Goal: Find specific page/section: Find specific page/section

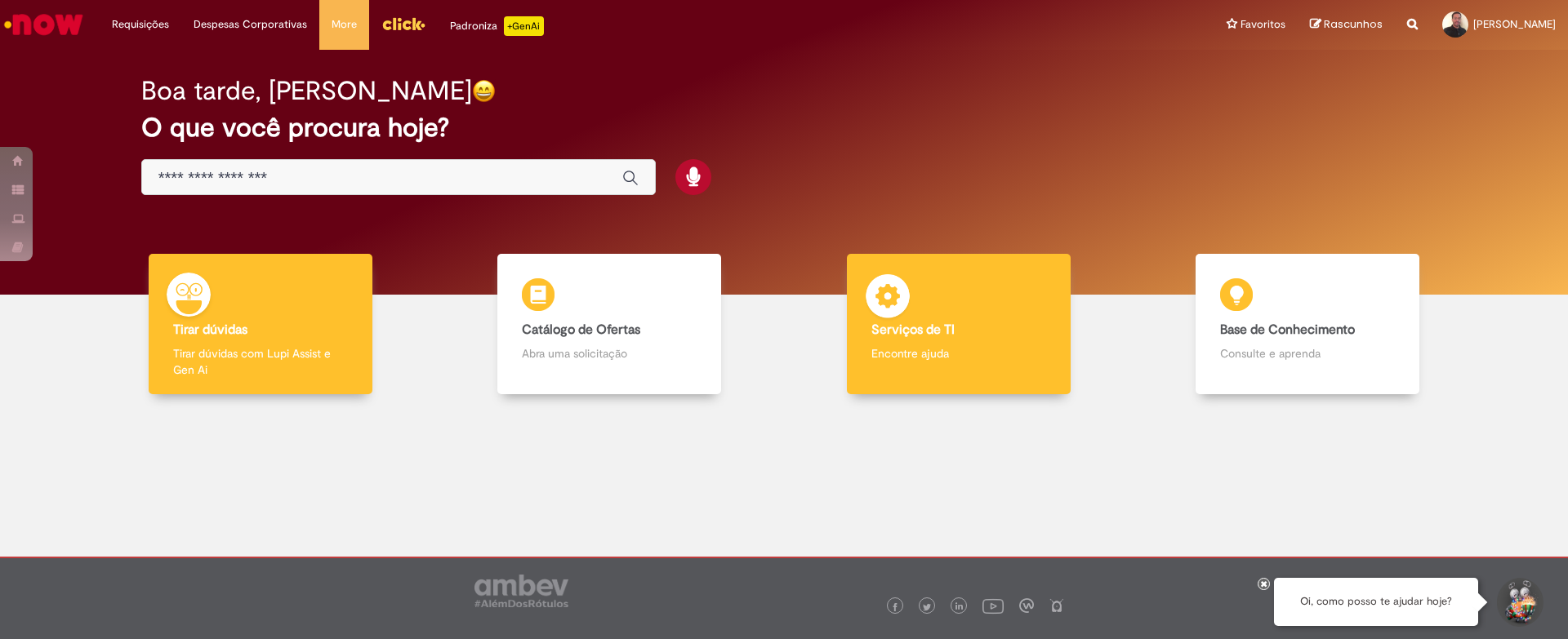
click at [899, 313] on img at bounding box center [887, 298] width 49 height 49
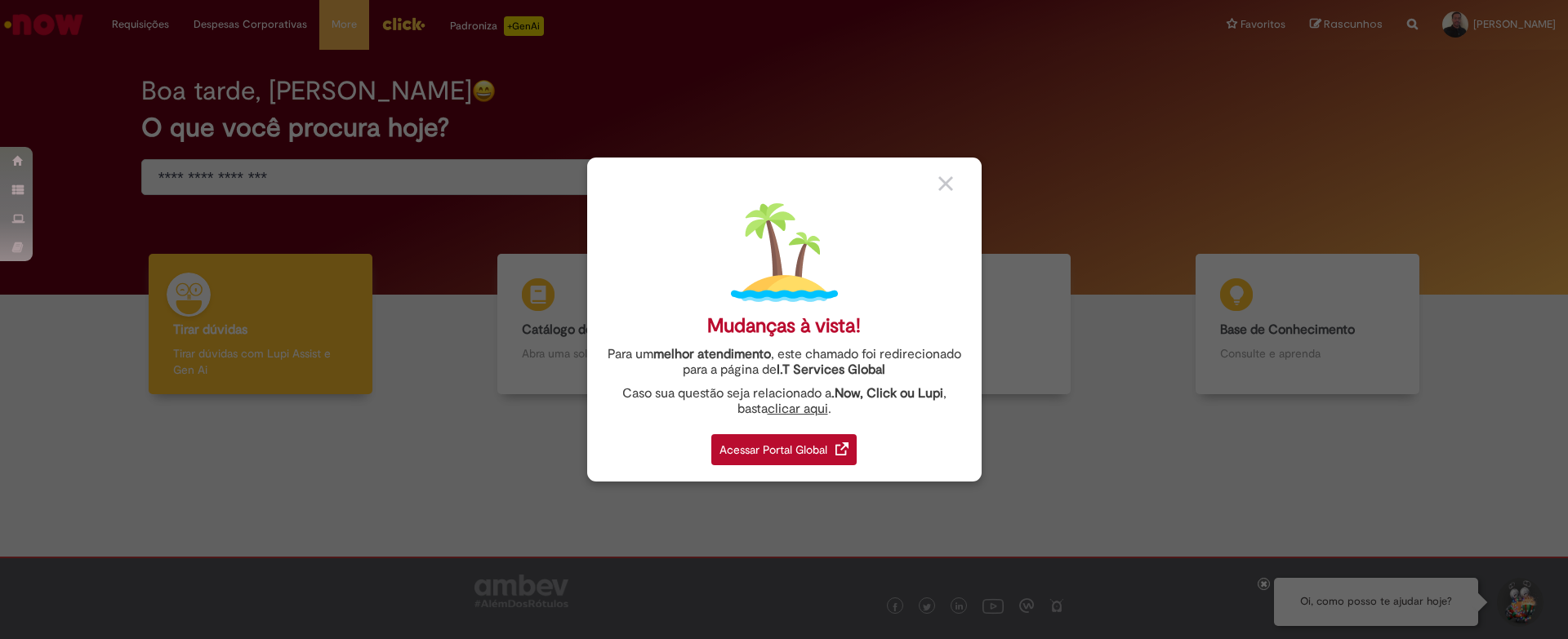
click at [778, 451] on div "Acessar Portal Global" at bounding box center [784, 450] width 145 height 31
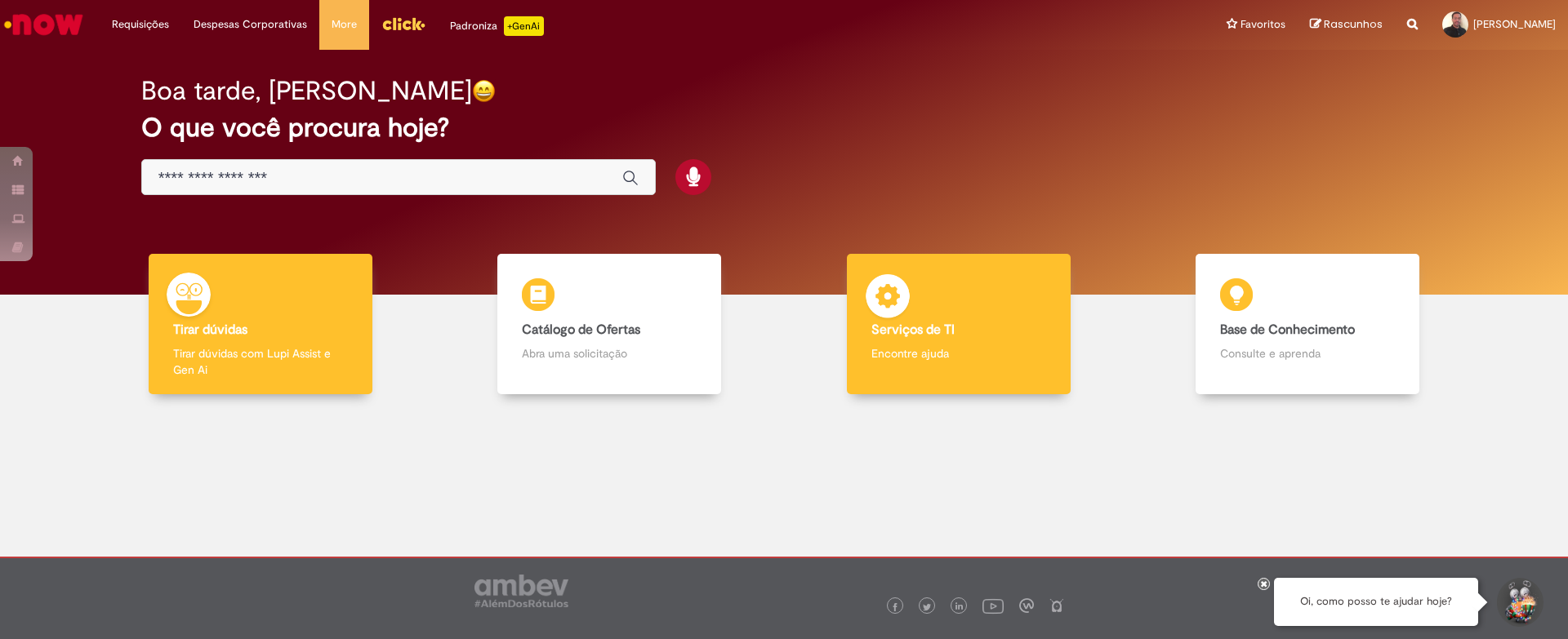
click at [928, 340] on div "Serviços de TI Serviços de TI Encontre ajuda" at bounding box center [958, 325] width 224 height 142
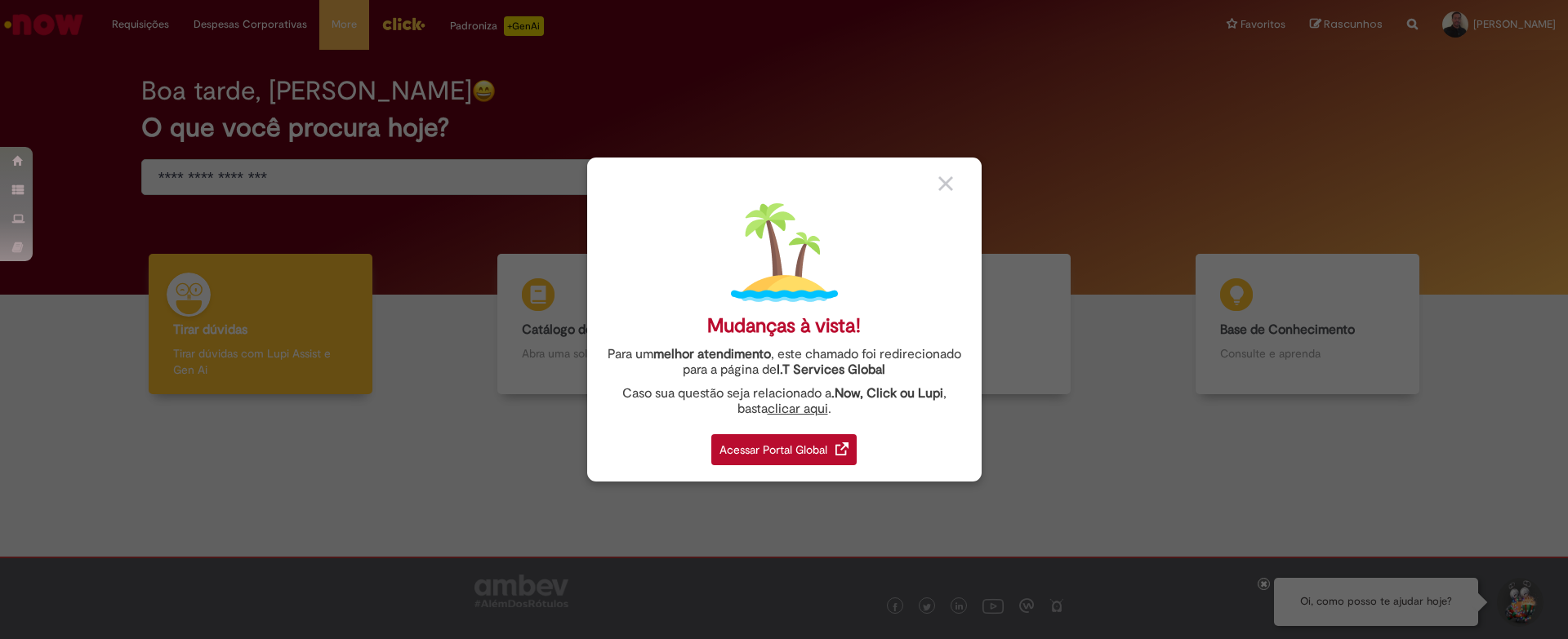
click at [778, 463] on div "Acessar Portal Global" at bounding box center [784, 450] width 145 height 31
click at [769, 449] on div "Acessar Portal Global" at bounding box center [784, 450] width 145 height 31
